Goal: Find specific page/section: Find specific page/section

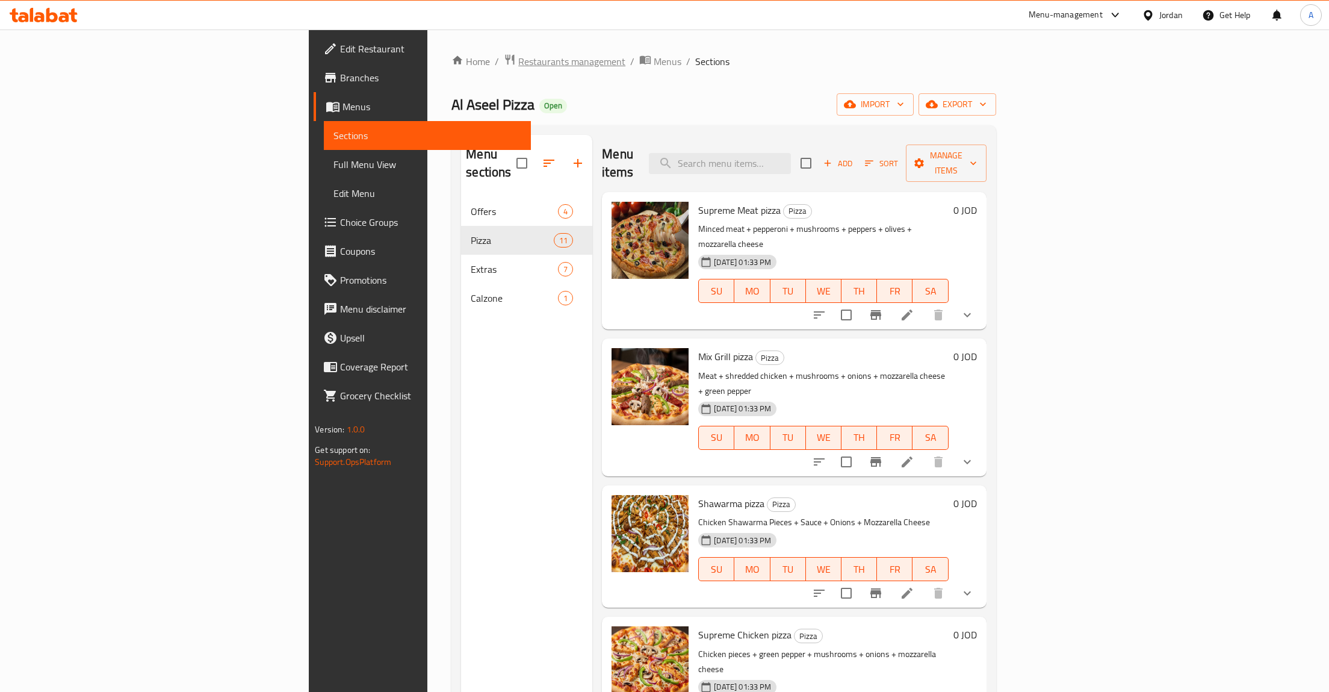
click at [518, 63] on span "Restaurants management" at bounding box center [571, 61] width 107 height 14
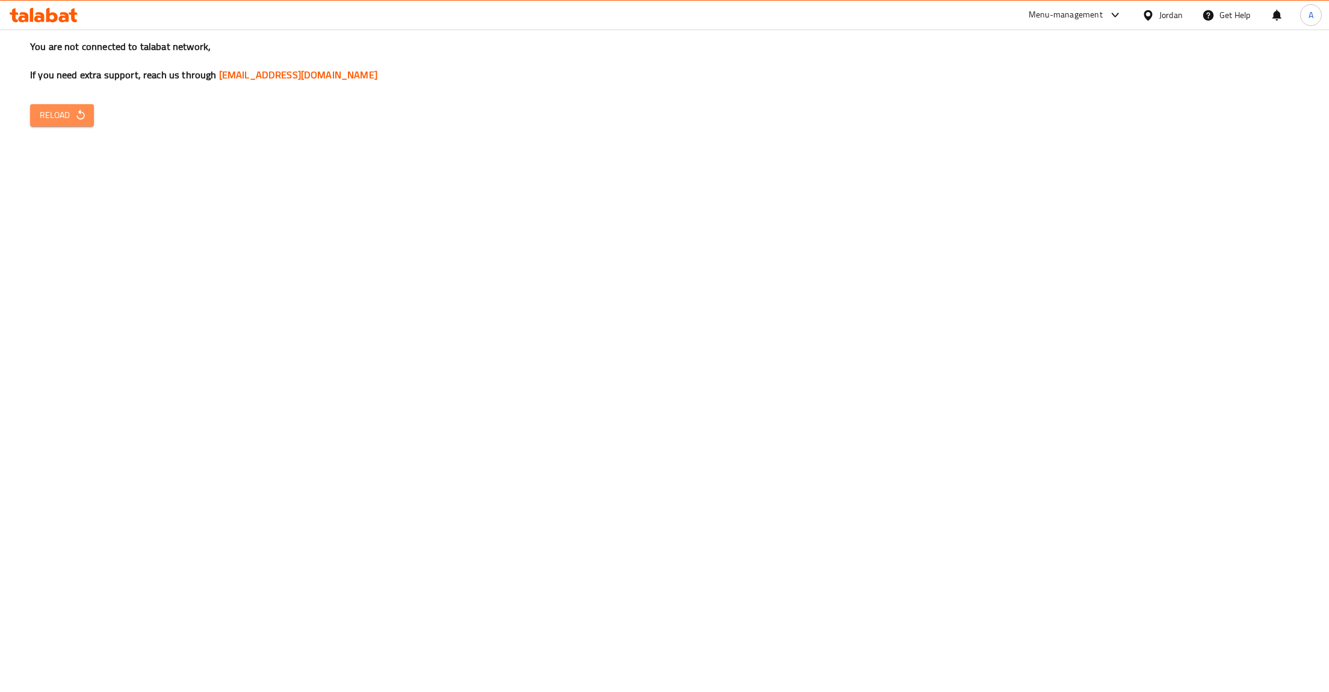
click at [67, 122] on span "Reload" at bounding box center [62, 115] width 45 height 15
